Goal: Task Accomplishment & Management: Use online tool/utility

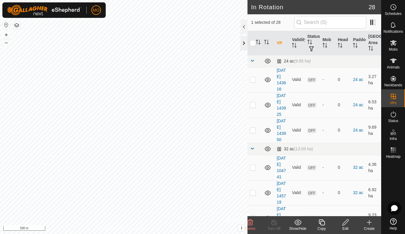
click at [244, 41] on div at bounding box center [243, 43] width 7 height 14
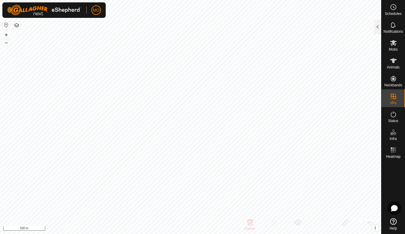
checkbox input "true"
checkbox input "false"
